Goal: Task Accomplishment & Management: Use online tool/utility

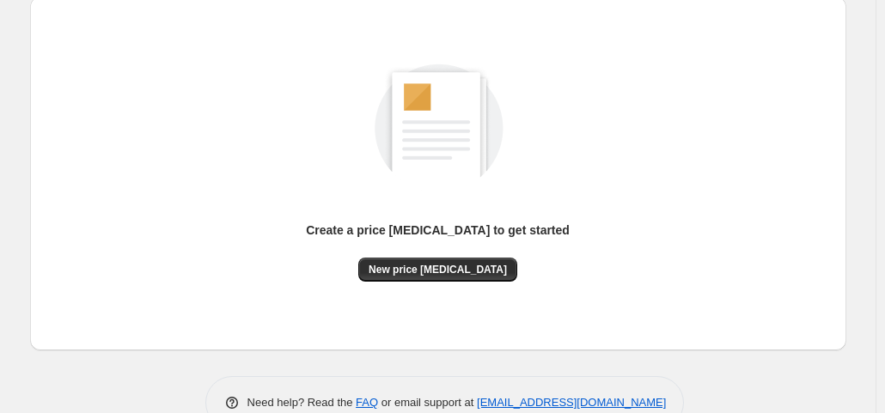
scroll to position [229, 0]
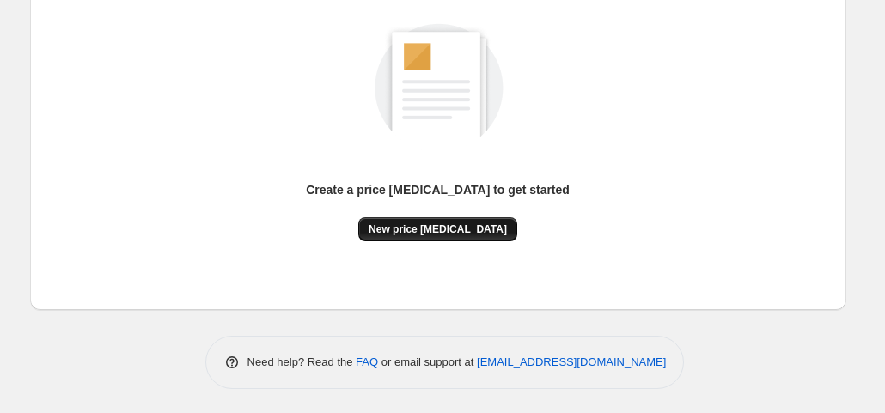
click at [442, 229] on span "New price change job" at bounding box center [438, 230] width 138 height 14
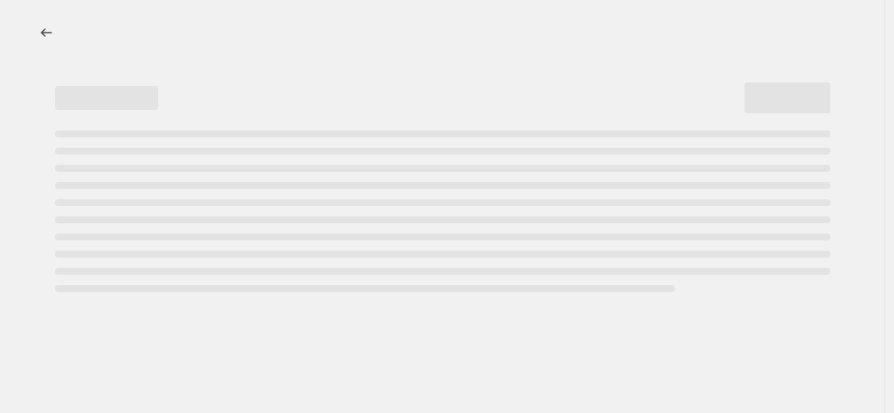
select select "percentage"
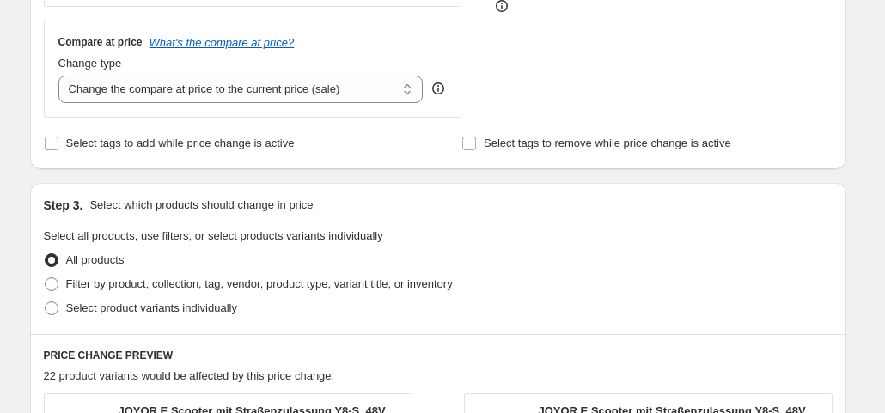
scroll to position [411, 0]
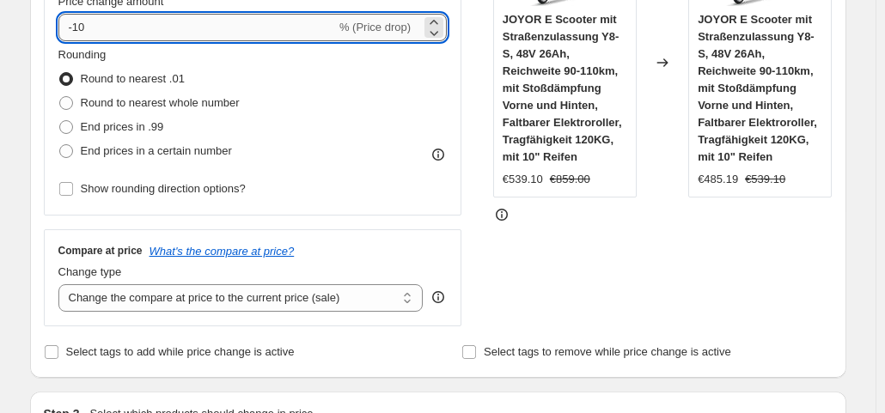
click at [108, 27] on input "-10" at bounding box center [197, 28] width 278 height 28
type input "-1"
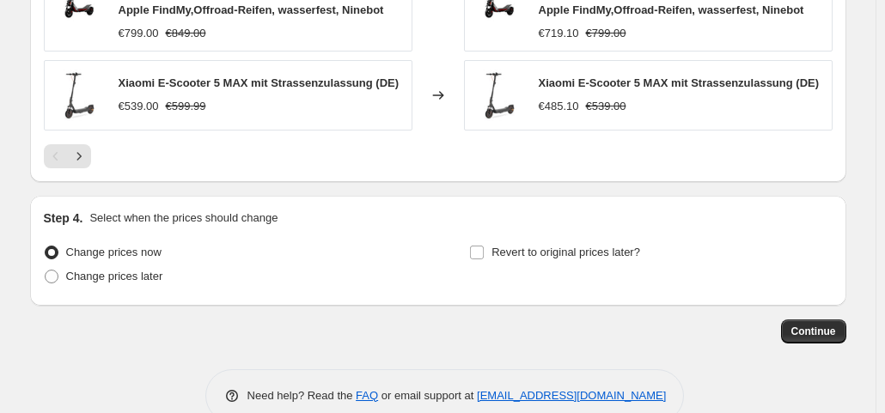
scroll to position [1442, 0]
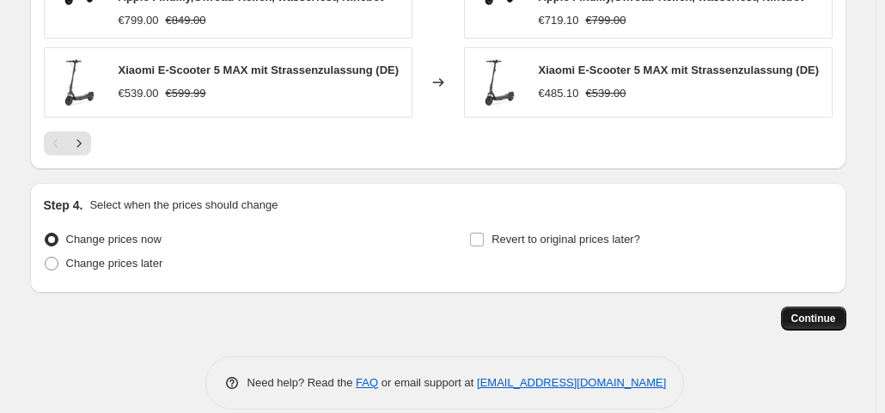
type input "-35"
click at [836, 312] on span "Continue" at bounding box center [814, 319] width 45 height 14
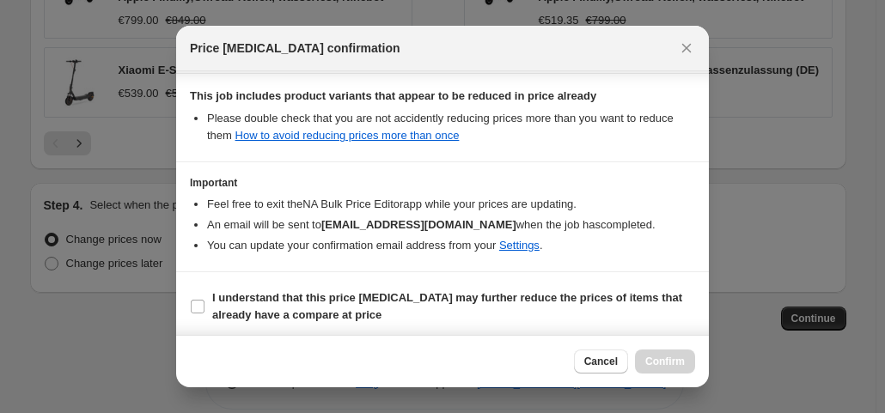
scroll to position [307, 0]
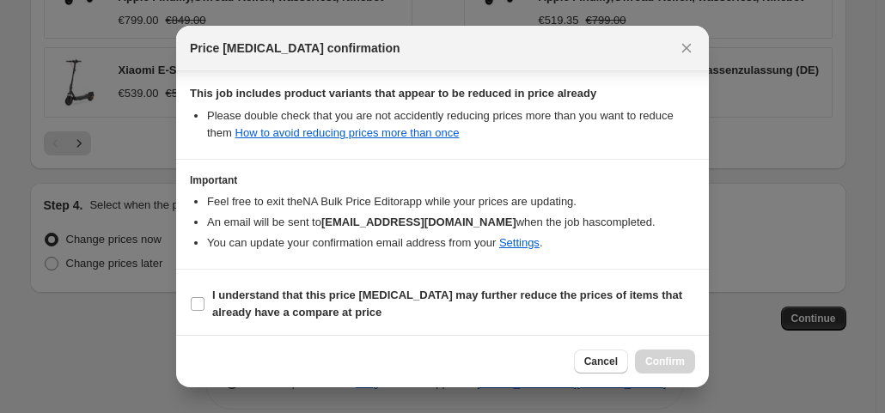
drag, startPoint x: 196, startPoint y: 298, endPoint x: 234, endPoint y: 327, distance: 47.8
click at [196, 301] on input "I understand that this price change job may further reduce the prices of items …" at bounding box center [198, 304] width 14 height 14
checkbox input "true"
click at [672, 361] on span "Confirm" at bounding box center [666, 362] width 40 height 14
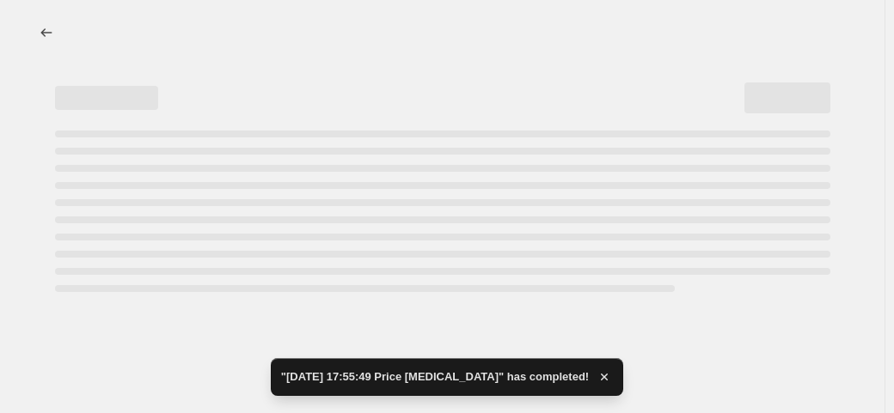
select select "percentage"
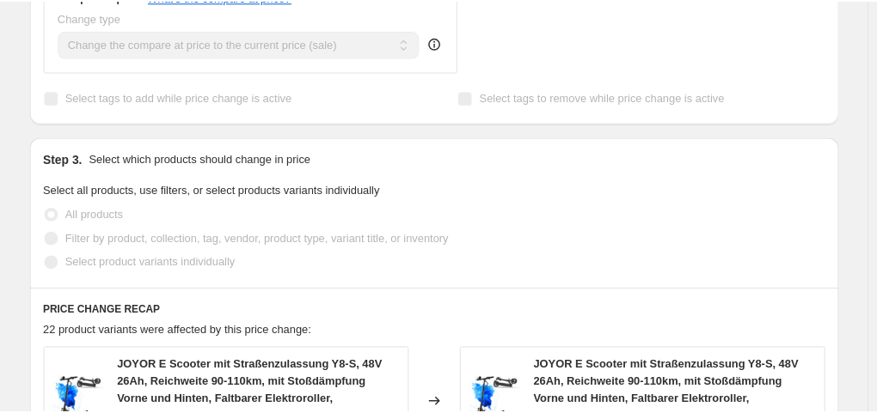
scroll to position [430, 0]
